Goal: Book appointment/travel/reservation

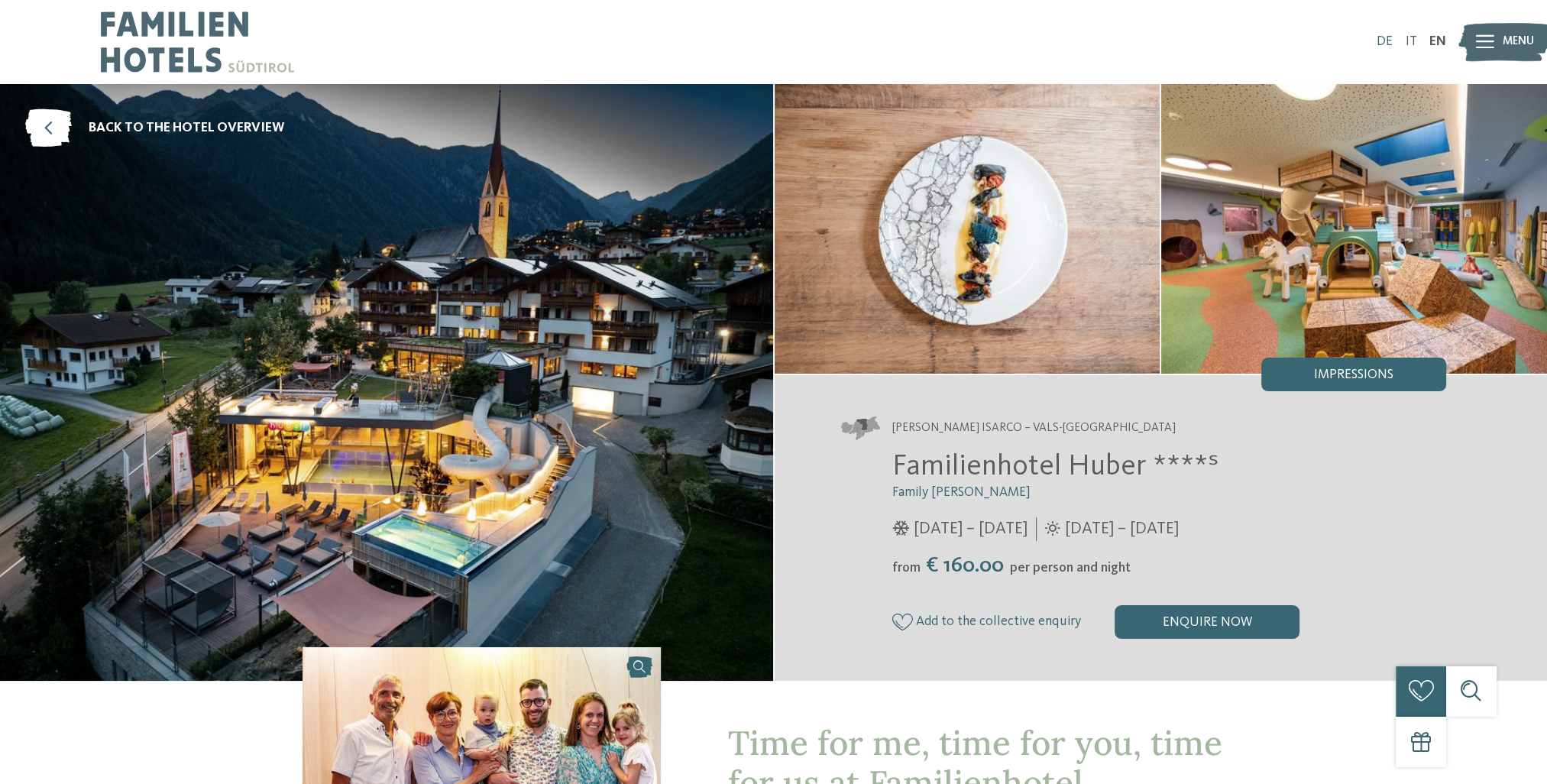
click at [1389, 42] on link "DE" at bounding box center [1385, 41] width 16 height 13
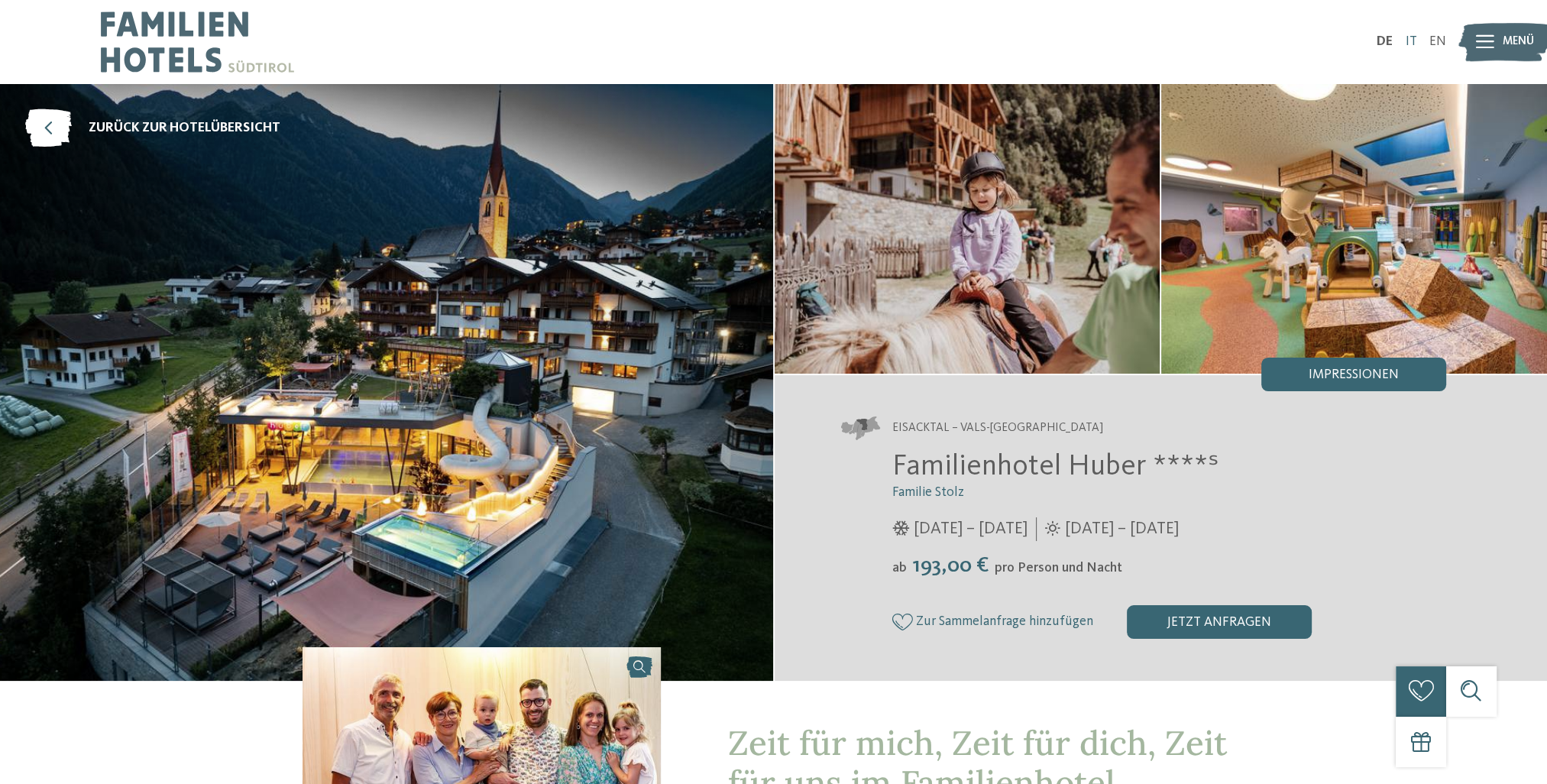
click at [1410, 38] on link "IT" at bounding box center [1411, 41] width 12 height 13
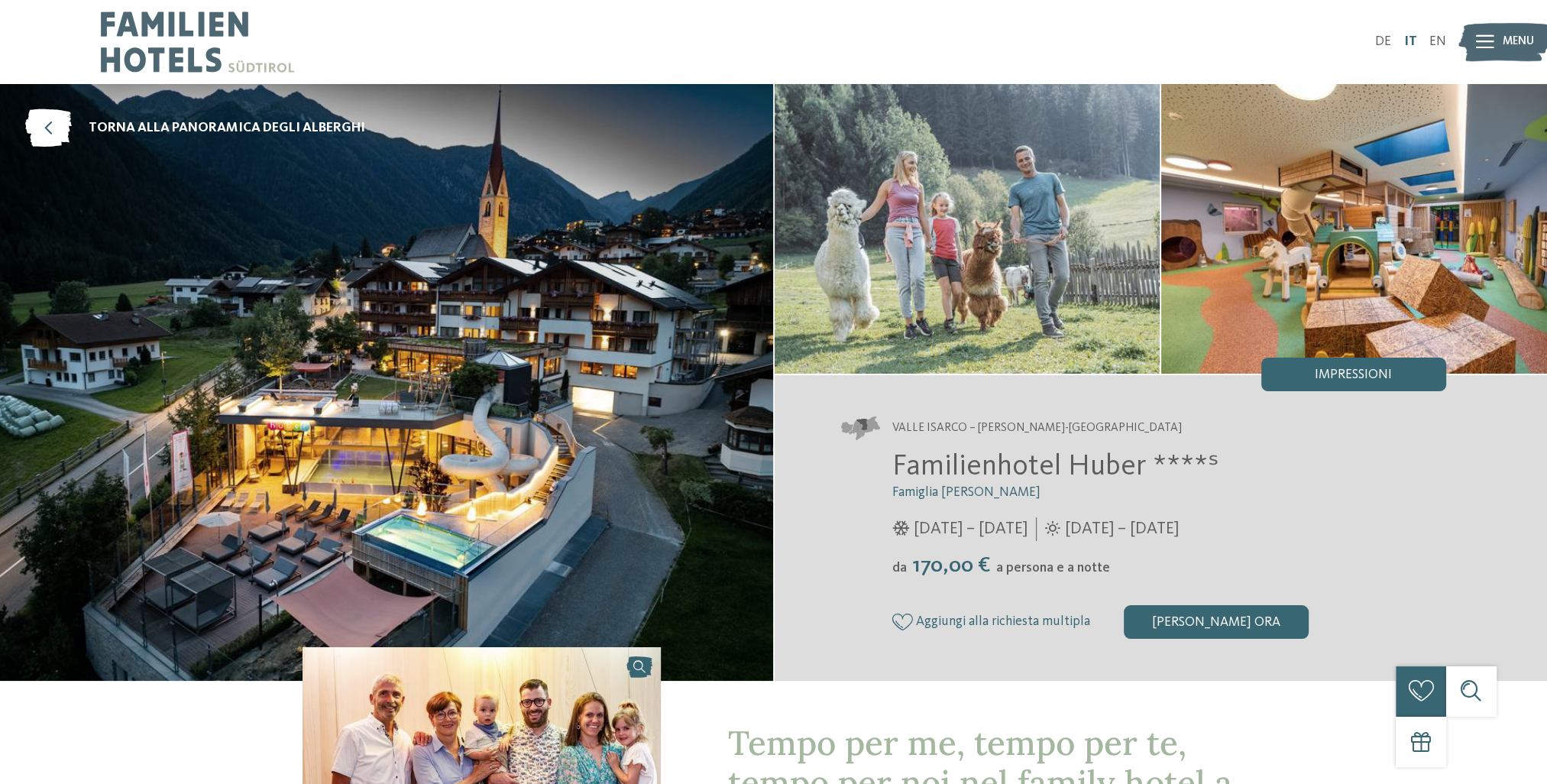
drag, startPoint x: 0, startPoint y: 0, endPoint x: 1410, endPoint y: 38, distance: 1410.5
click at [1410, 38] on link "IT" at bounding box center [1409, 41] width 13 height 13
click at [1431, 44] on link "EN" at bounding box center [1437, 41] width 16 height 13
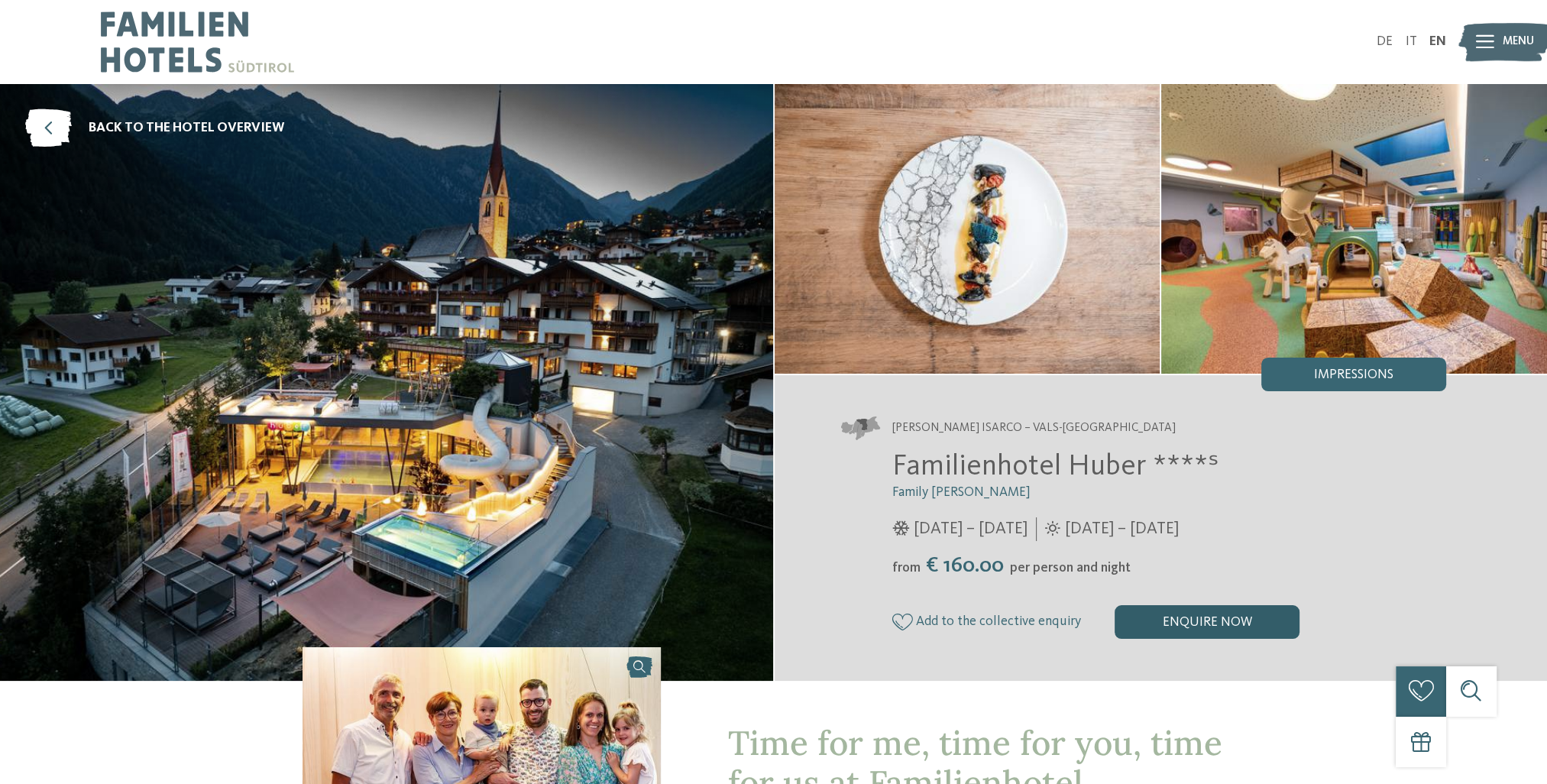
click at [1221, 621] on div "enquire now" at bounding box center [1207, 622] width 185 height 34
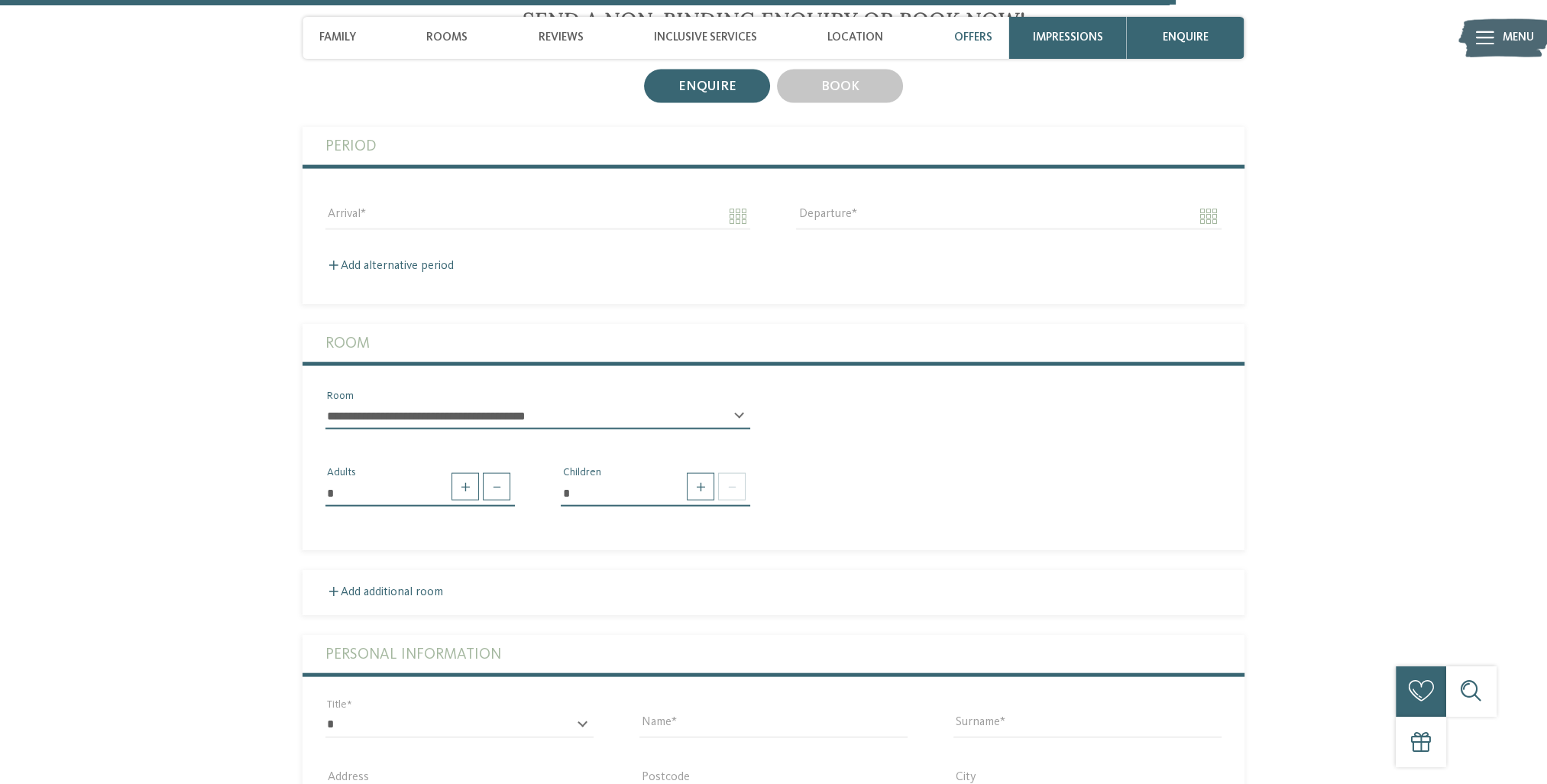
scroll to position [4185, 0]
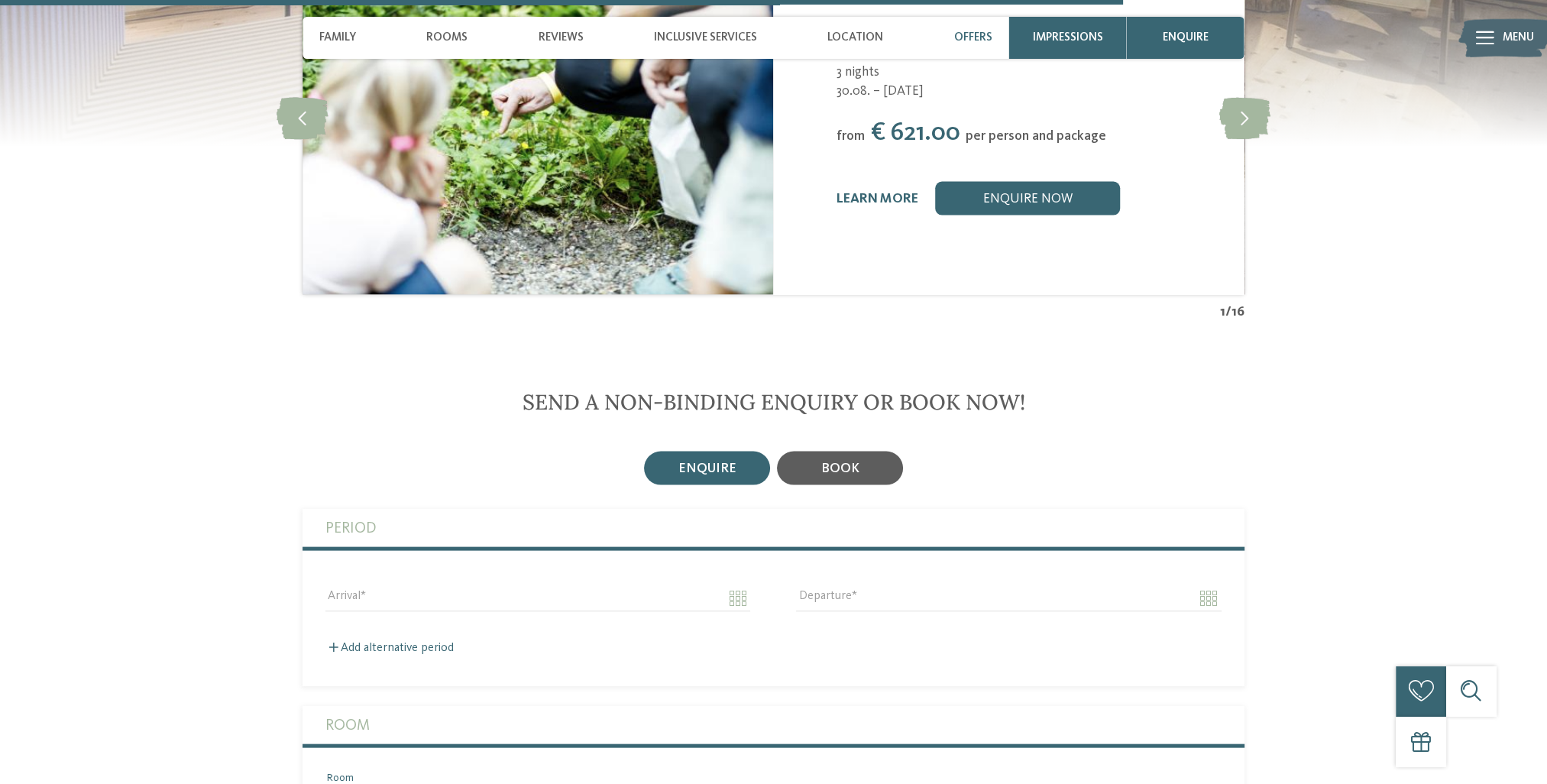
click at [850, 462] on span "book" at bounding box center [839, 468] width 38 height 13
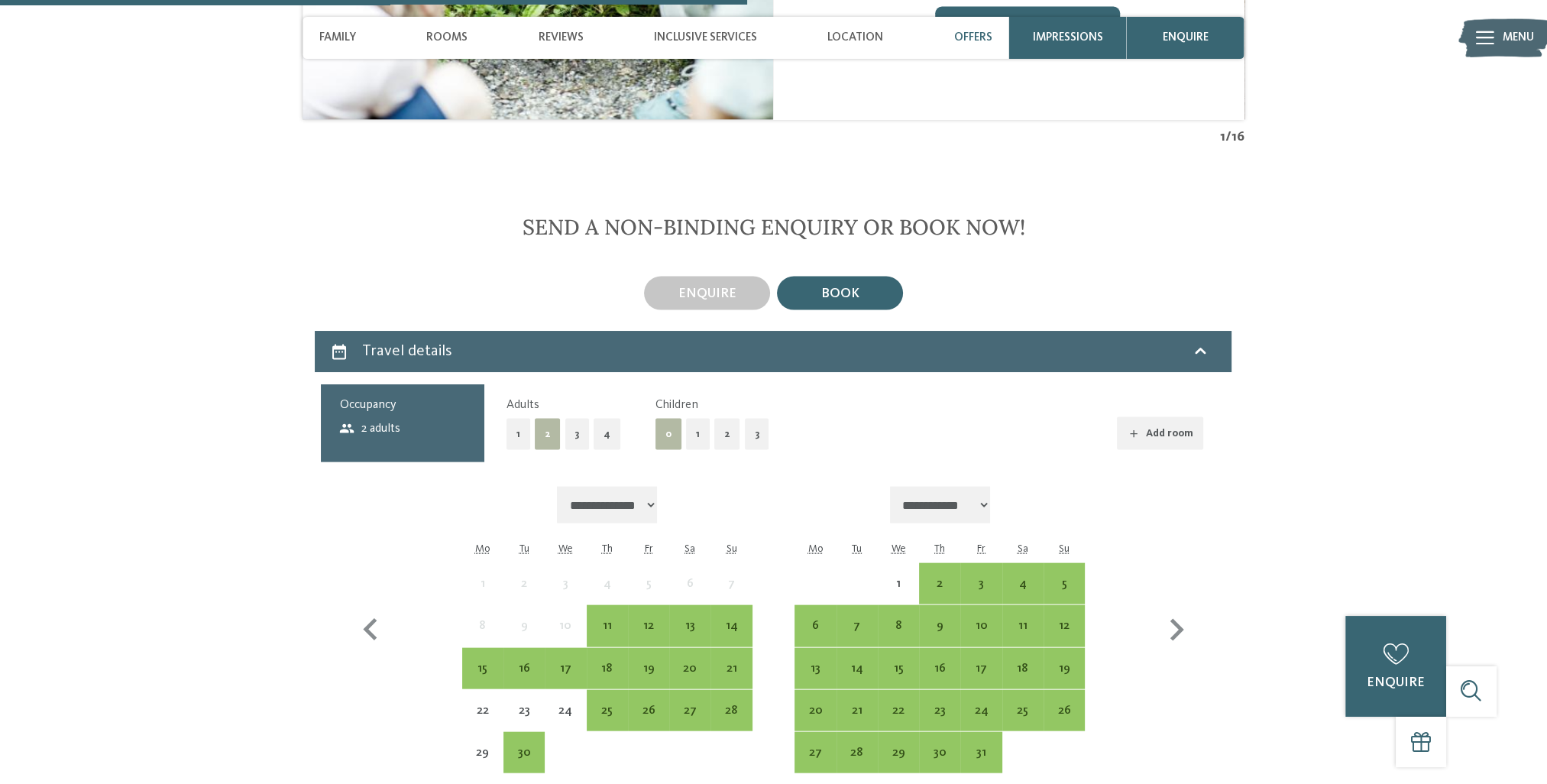
scroll to position [4415, 0]
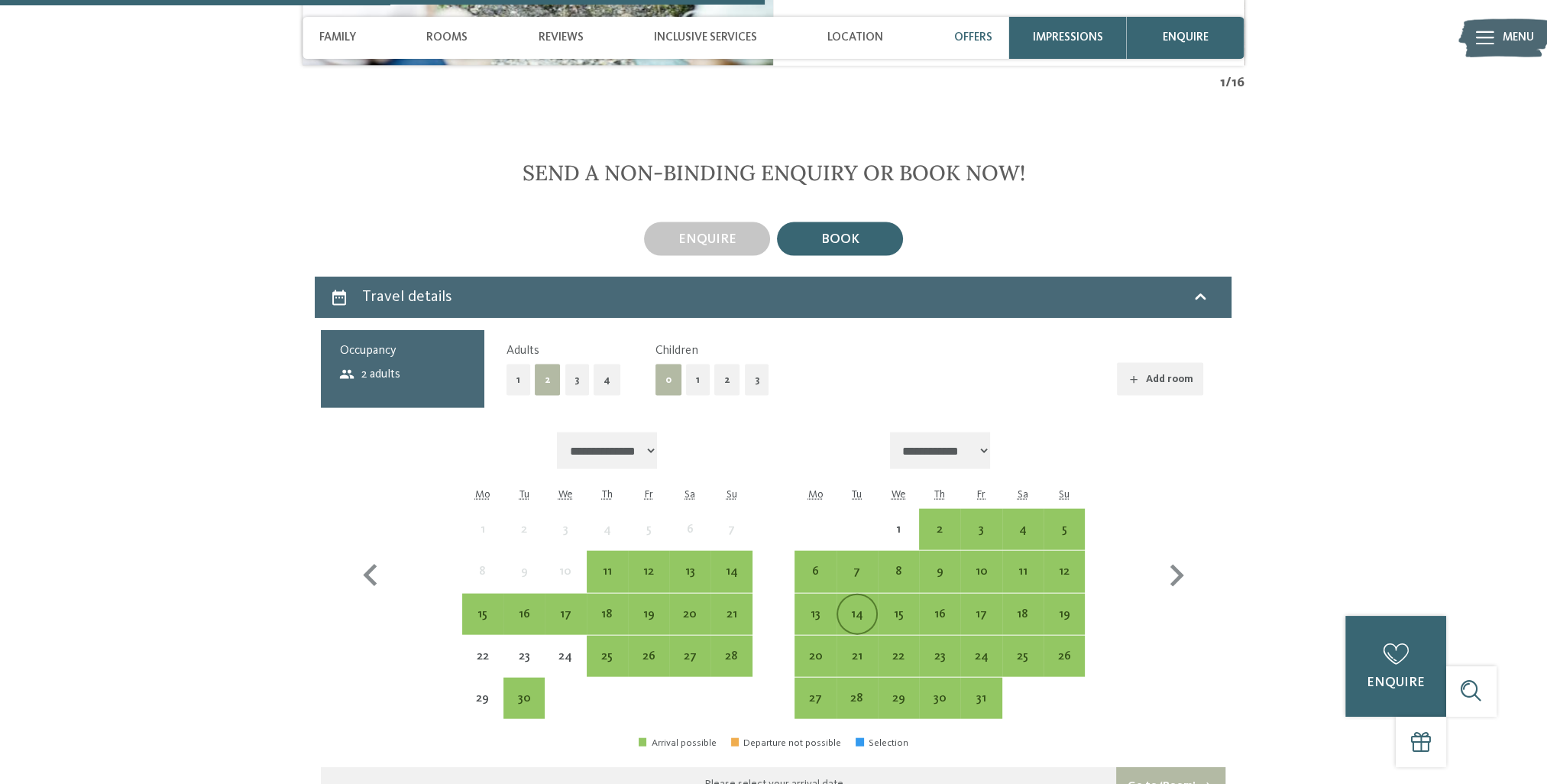
click at [873, 608] on div "14" at bounding box center [857, 627] width 38 height 38
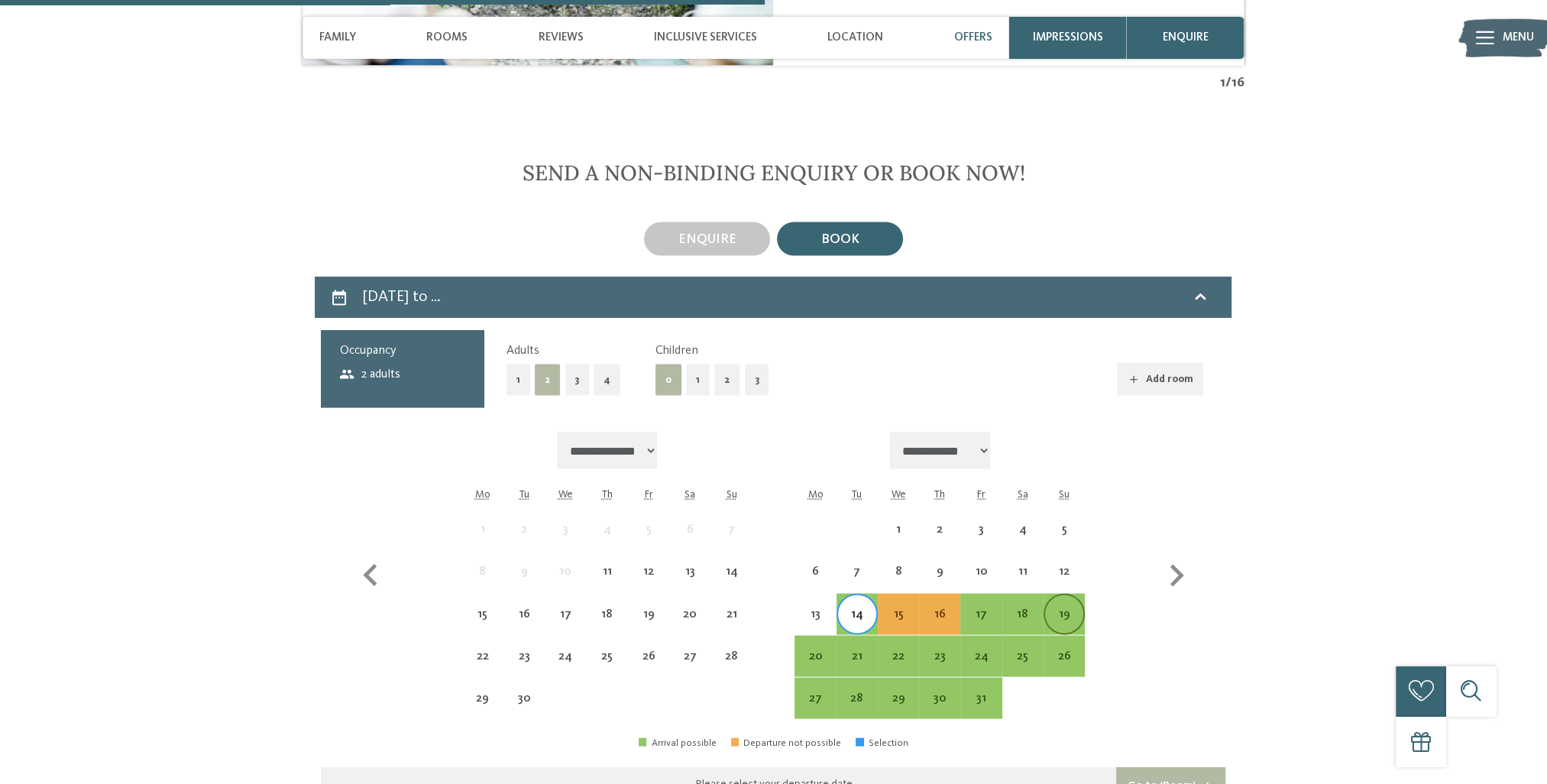
click at [1057, 608] on div "19" at bounding box center [1064, 627] width 38 height 38
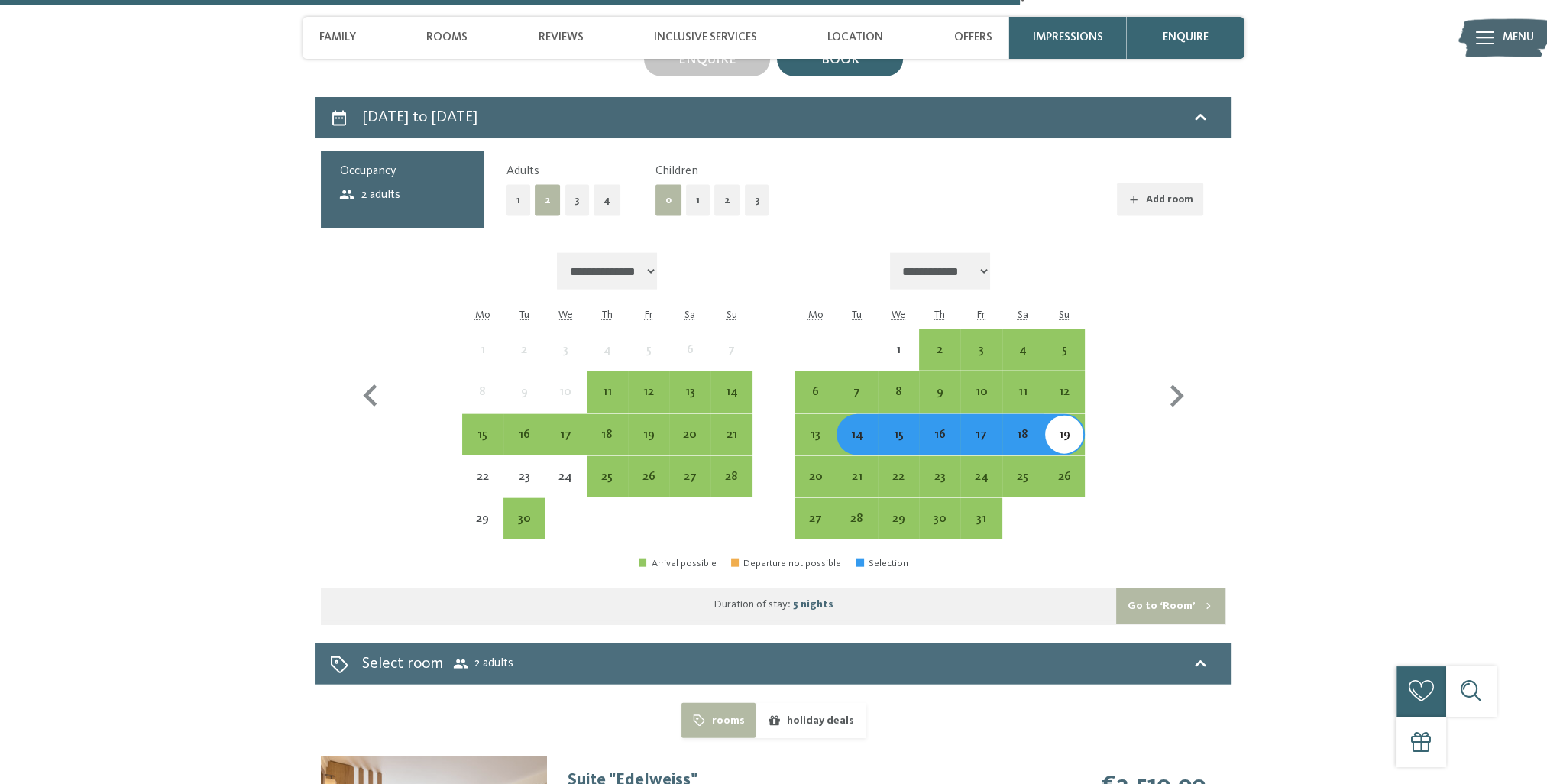
scroll to position [4567, 0]
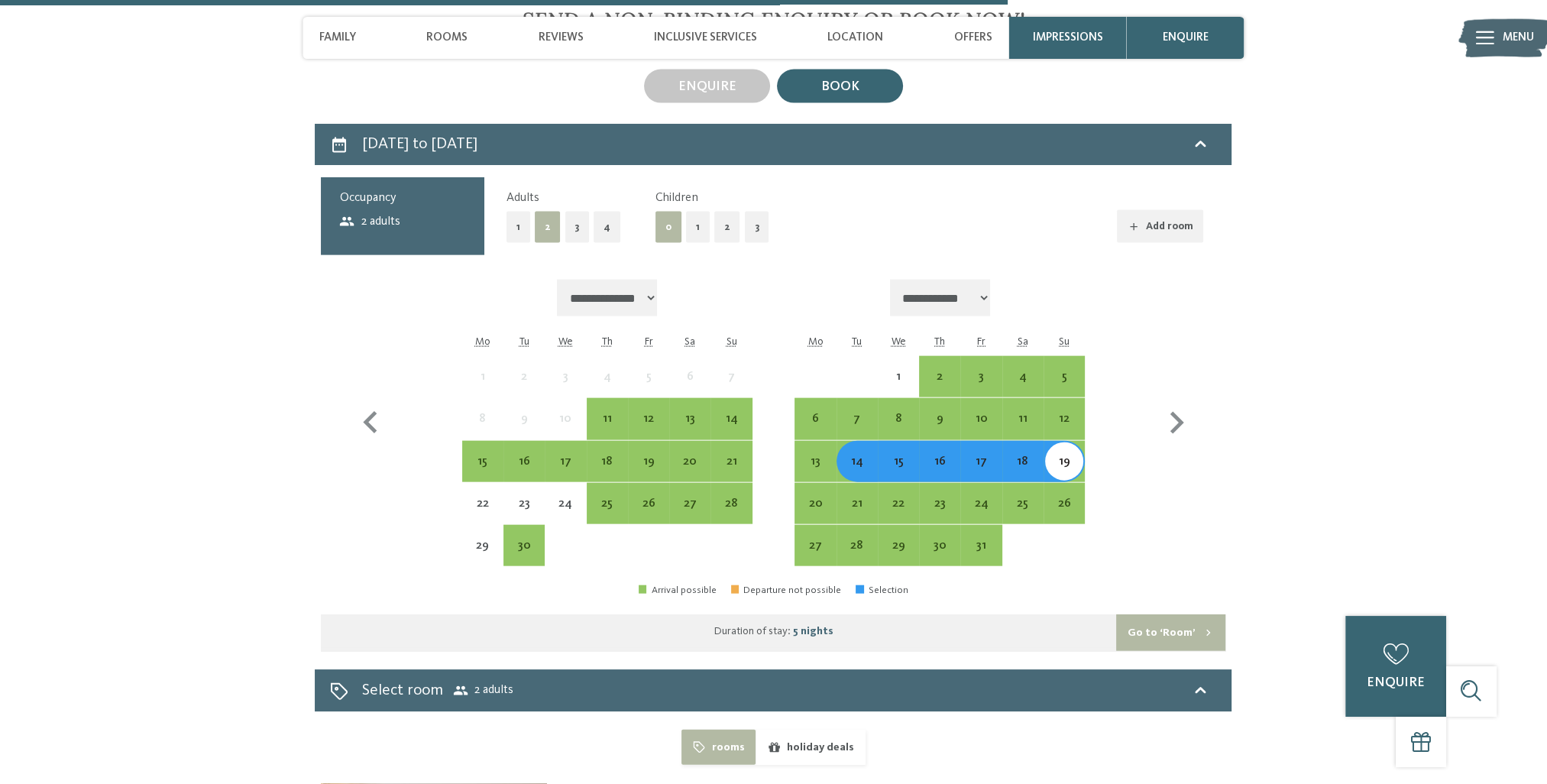
click at [727, 212] on button "2" at bounding box center [727, 227] width 26 height 31
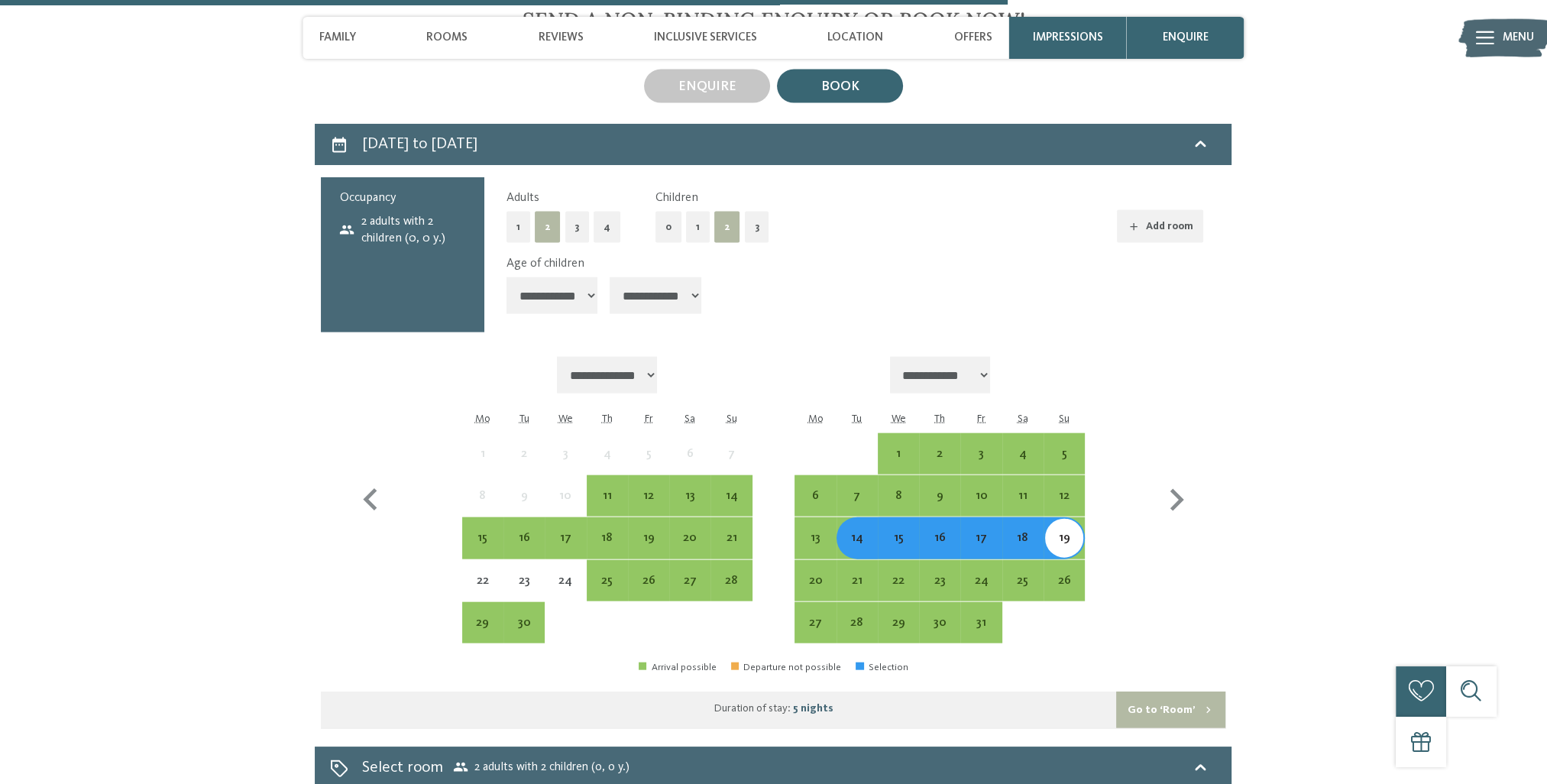
click at [674, 278] on select "**********" at bounding box center [655, 296] width 91 height 37
select select "*"
click at [615, 278] on select "**********" at bounding box center [655, 296] width 91 height 37
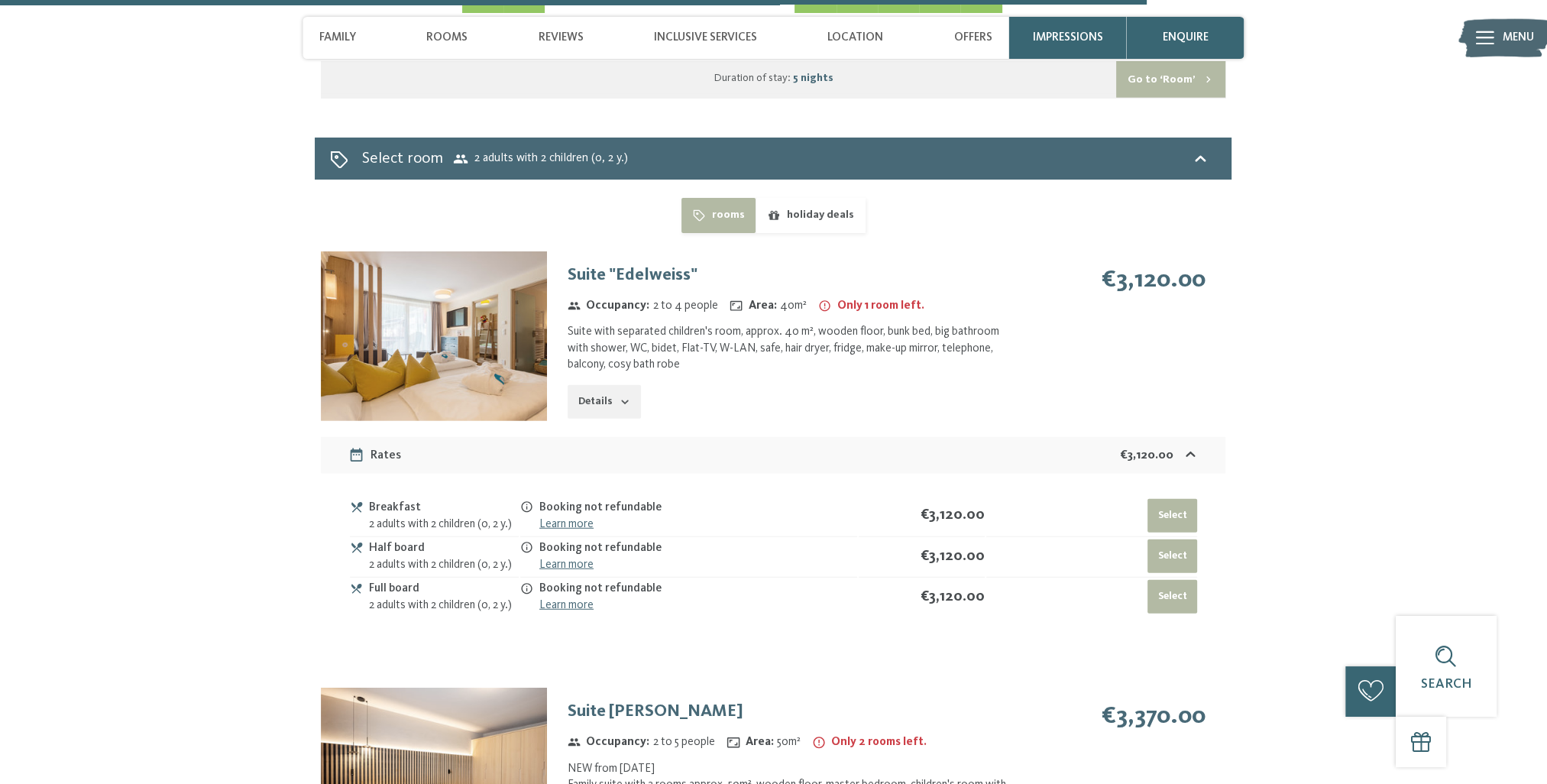
scroll to position [5331, 0]
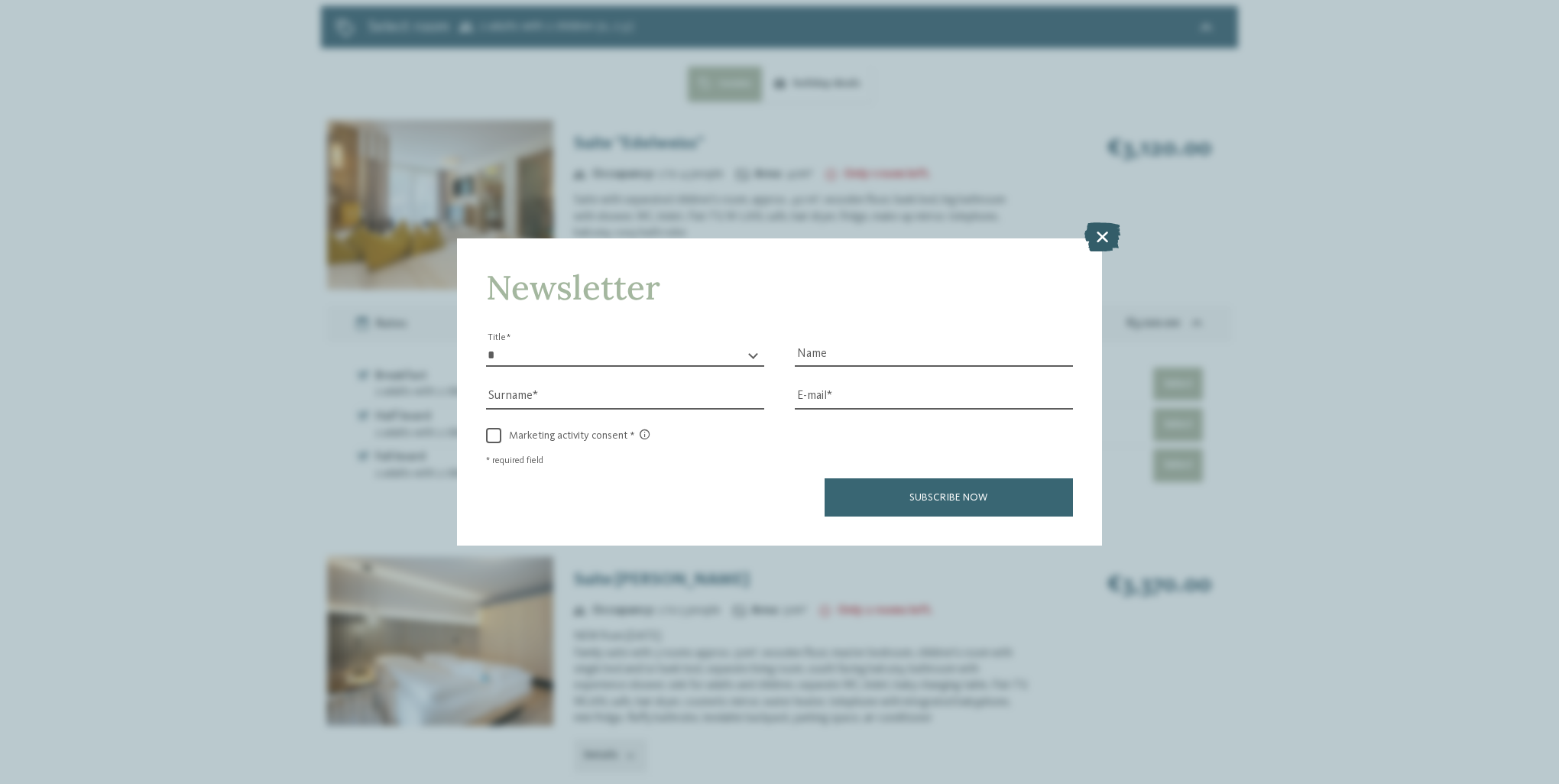
click at [1098, 242] on icon at bounding box center [1102, 237] width 36 height 29
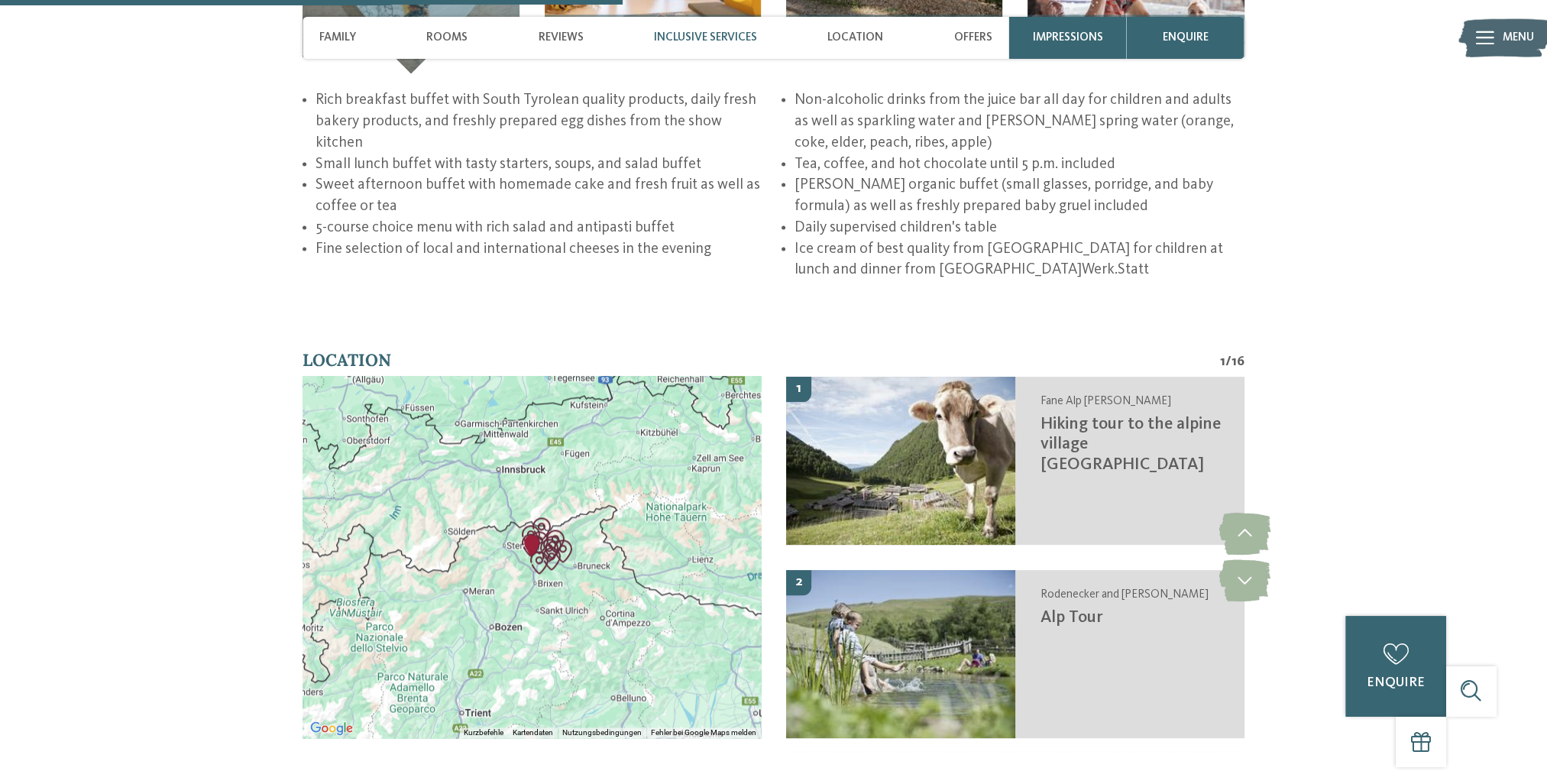
scroll to position [1817, 0]
